Goal: Entertainment & Leisure: Consume media (video, audio)

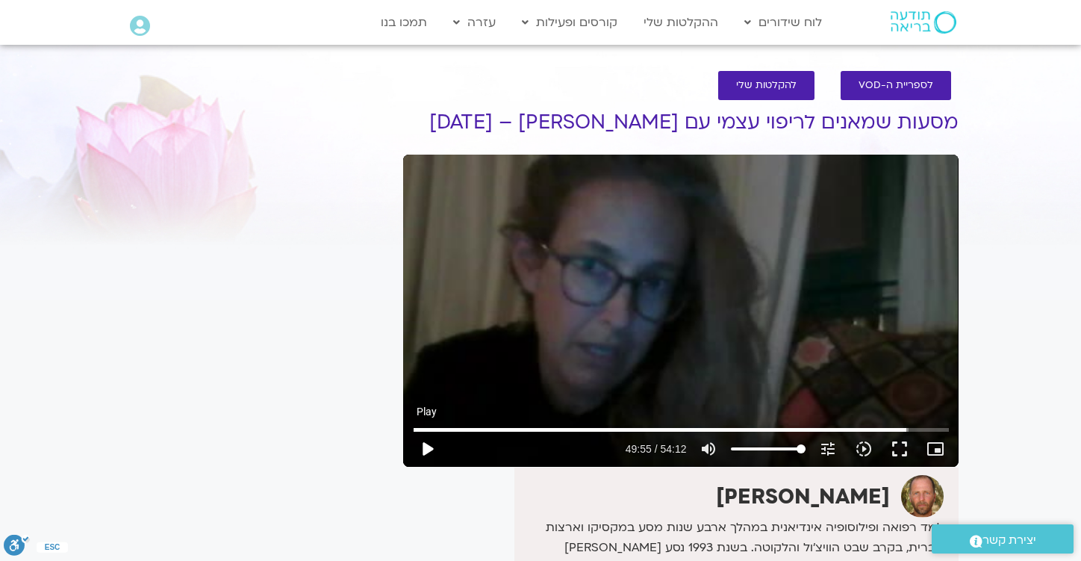
click at [429, 452] on button "play_arrow" at bounding box center [427, 449] width 36 height 36
click at [505, 309] on div "Skip Ad 1:29 pause 49:59 / 54:12 volume_up Mute tune Resolution Auto 240p slow_…" at bounding box center [681, 311] width 556 height 312
type input "2999.377311"
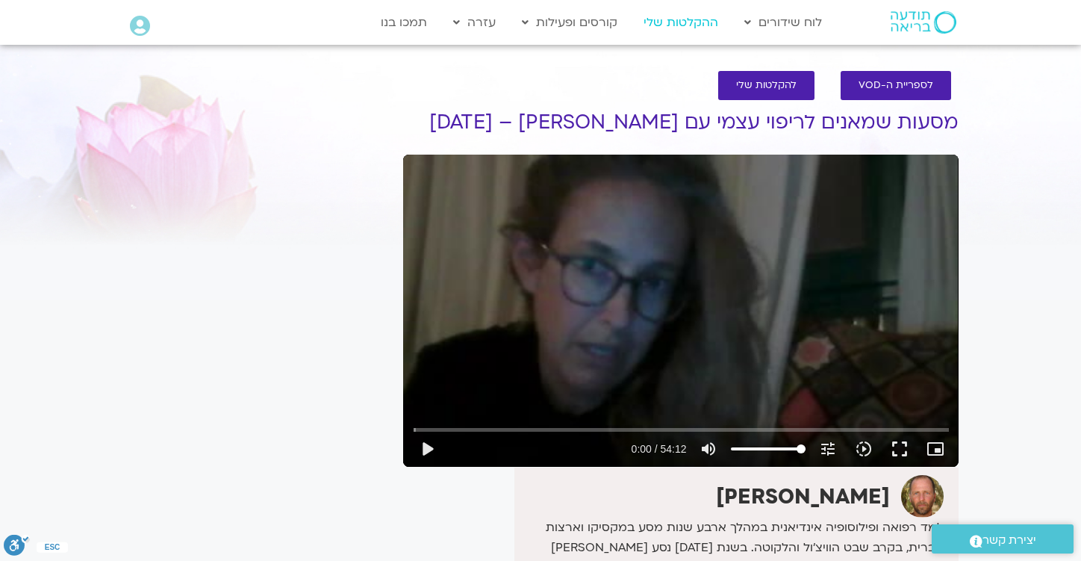
click at [686, 22] on link "ההקלטות שלי" at bounding box center [681, 22] width 90 height 28
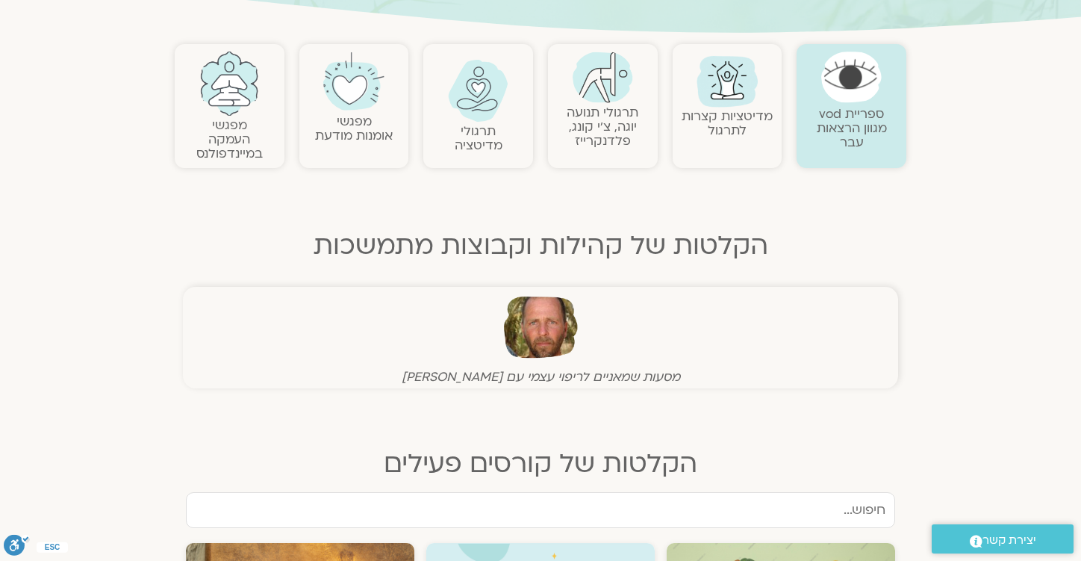
scroll to position [296, 0]
click at [236, 110] on img at bounding box center [229, 85] width 60 height 64
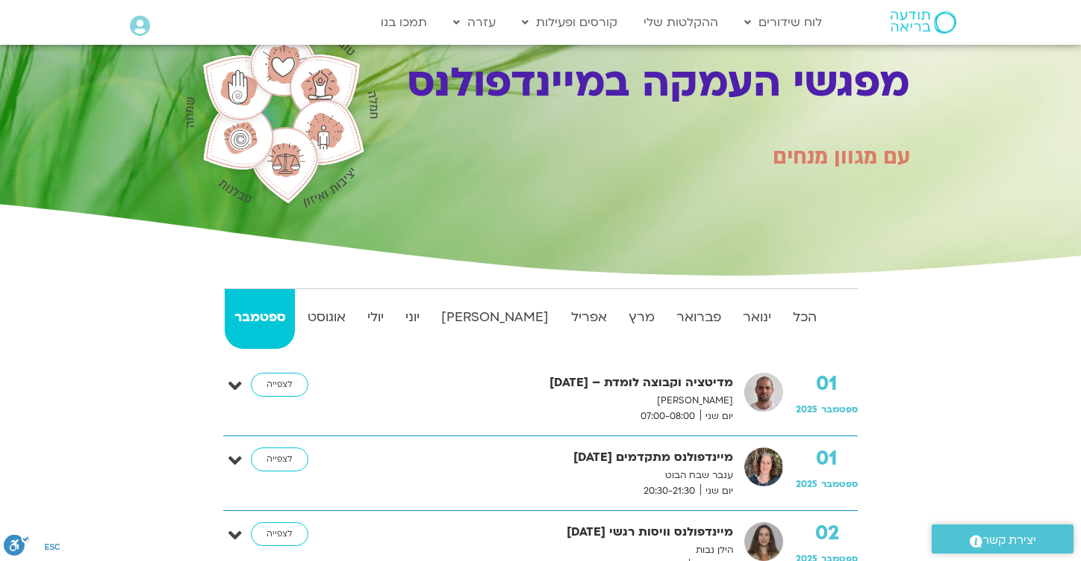
scroll to position [71, 0]
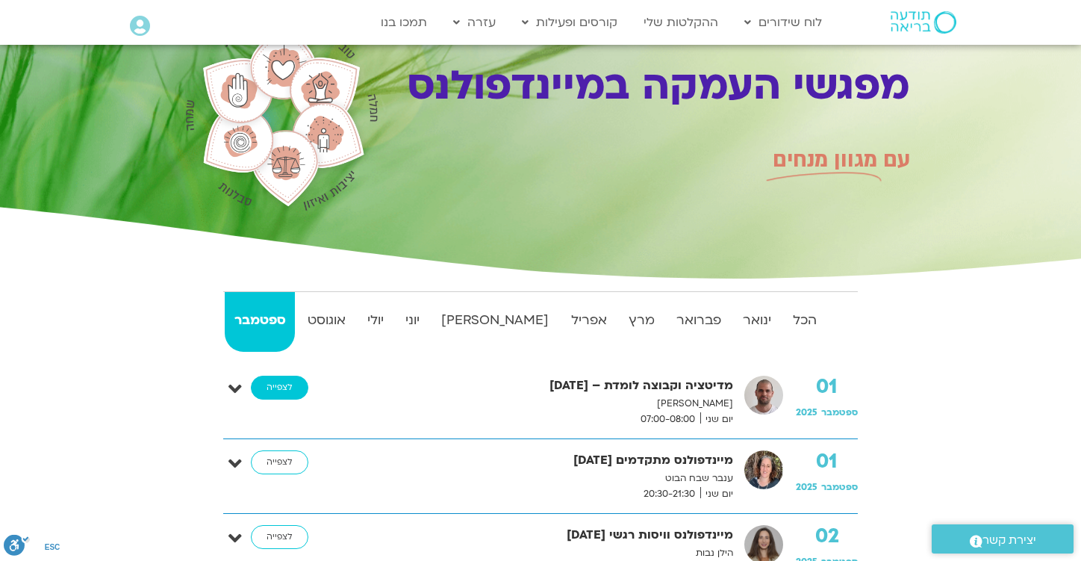
click at [270, 383] on link "לצפייה" at bounding box center [279, 388] width 57 height 24
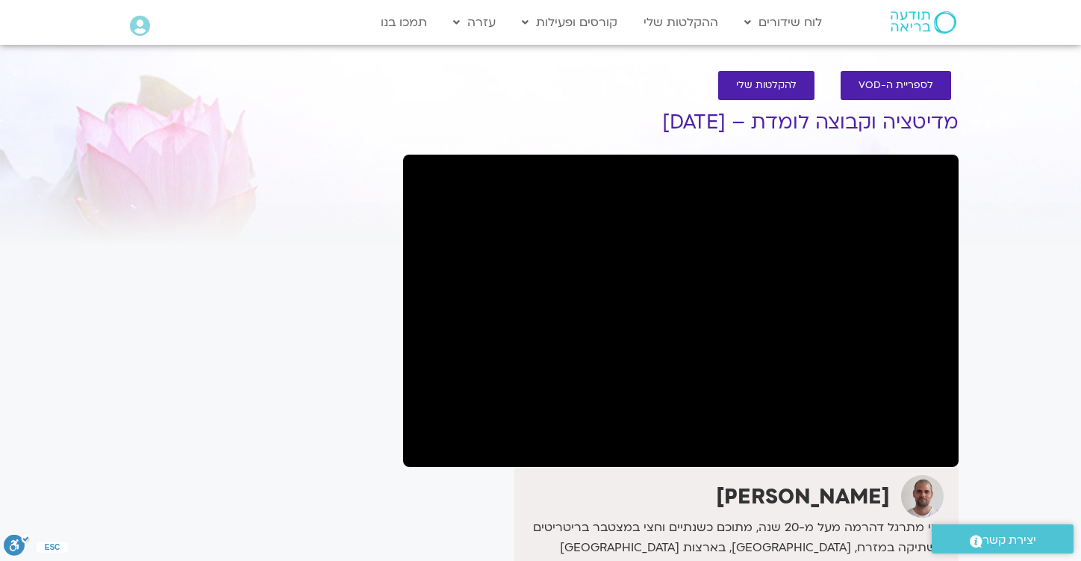
click at [49, 81] on section "לספריית ה-VOD להקלטות שלי מדיטציה וקבוצה לומדת – [DATE] [PERSON_NAME] אני מתרגל…" at bounding box center [540, 478] width 1081 height 845
